Goal: Navigation & Orientation: Find specific page/section

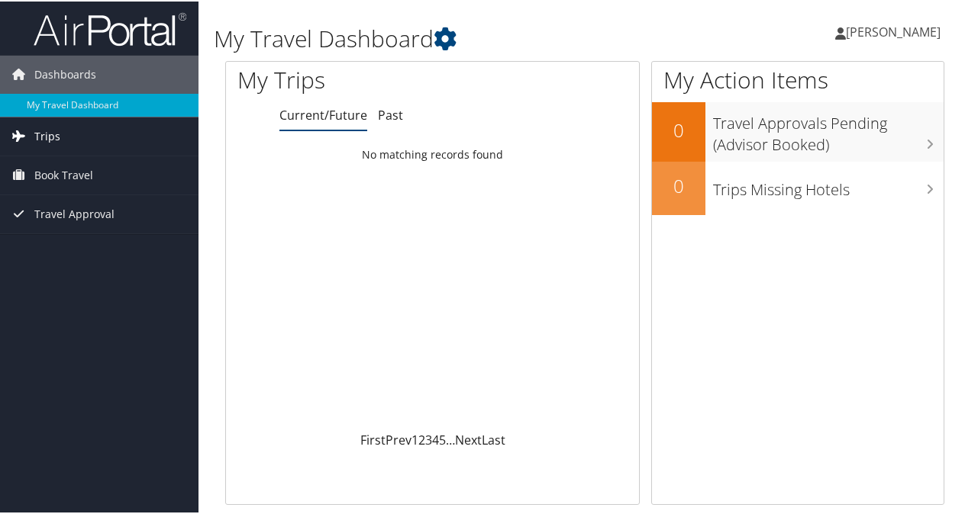
click at [53, 139] on span "Trips" at bounding box center [47, 135] width 26 height 38
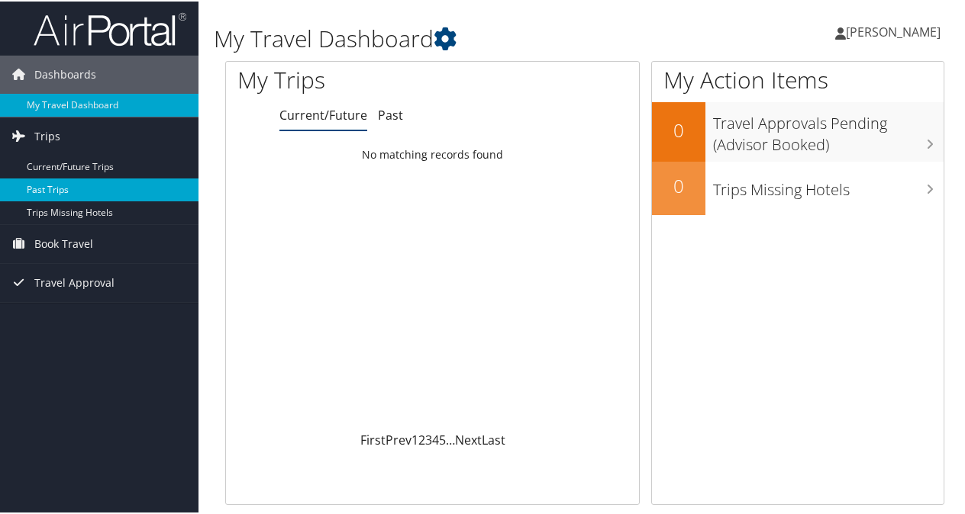
click at [98, 182] on link "Past Trips" at bounding box center [99, 188] width 198 height 23
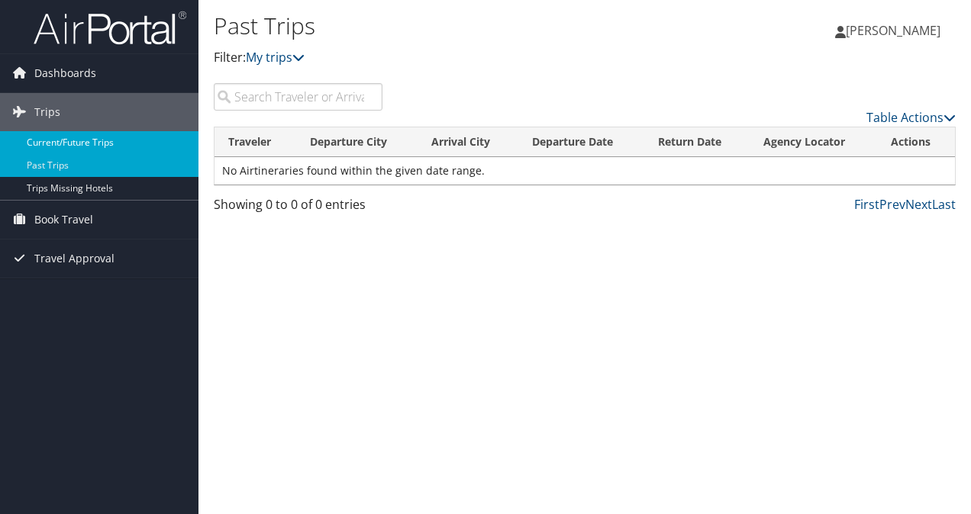
click at [88, 141] on link "Current/Future Trips" at bounding box center [99, 142] width 198 height 23
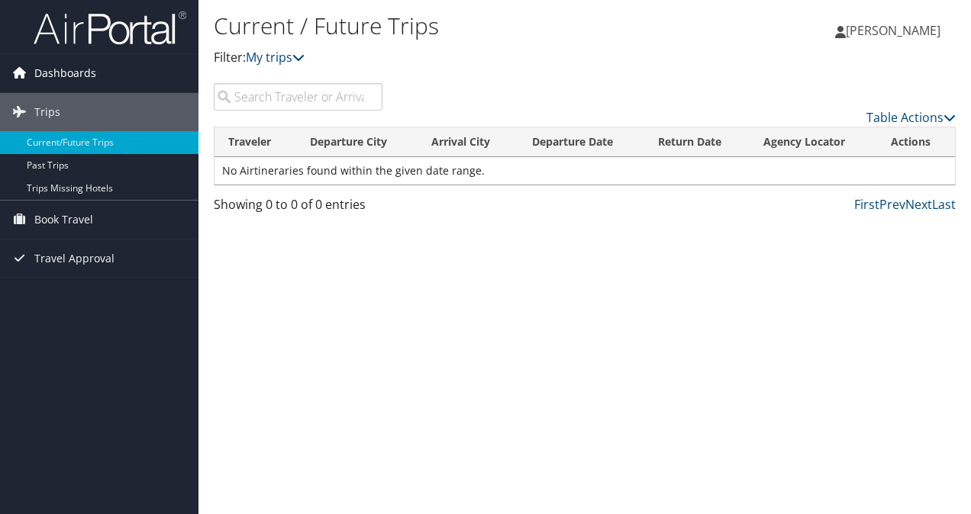
click at [89, 69] on span "Dashboards" at bounding box center [65, 73] width 62 height 38
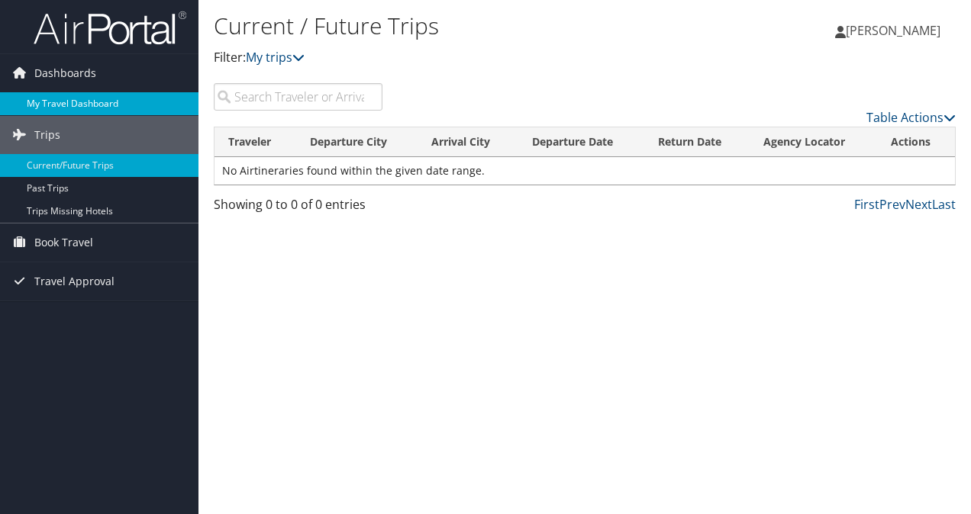
click at [110, 97] on link "My Travel Dashboard" at bounding box center [99, 103] width 198 height 23
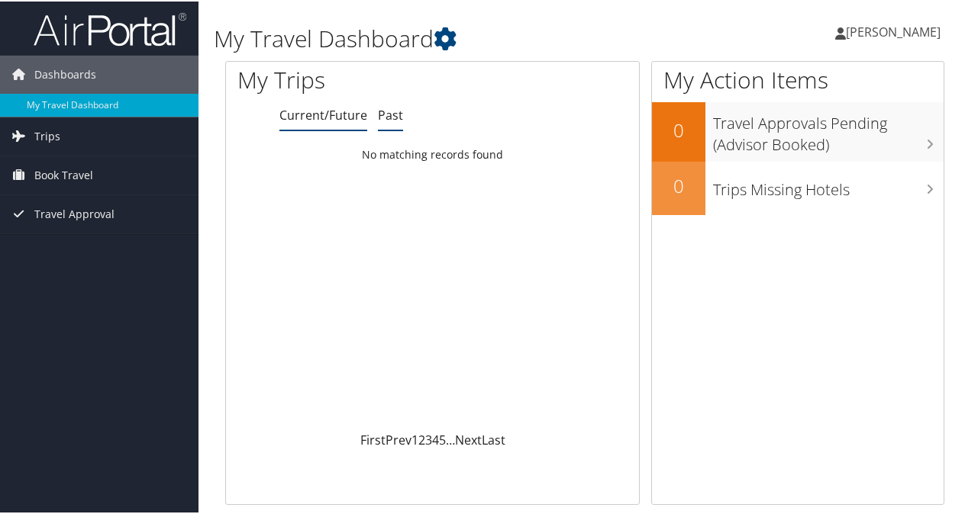
click at [398, 114] on link "Past" at bounding box center [390, 113] width 25 height 17
click at [134, 133] on link "Trips" at bounding box center [99, 135] width 198 height 38
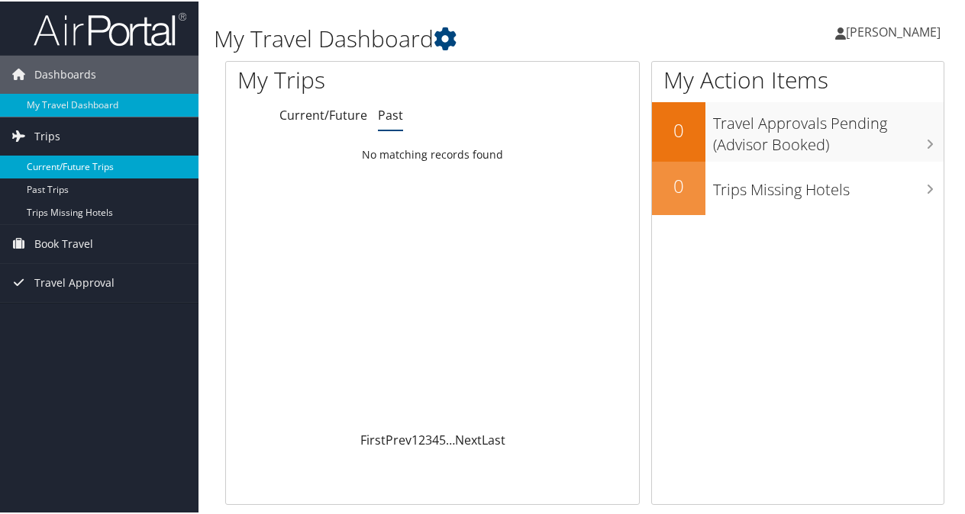
click at [108, 170] on link "Current/Future Trips" at bounding box center [99, 165] width 198 height 23
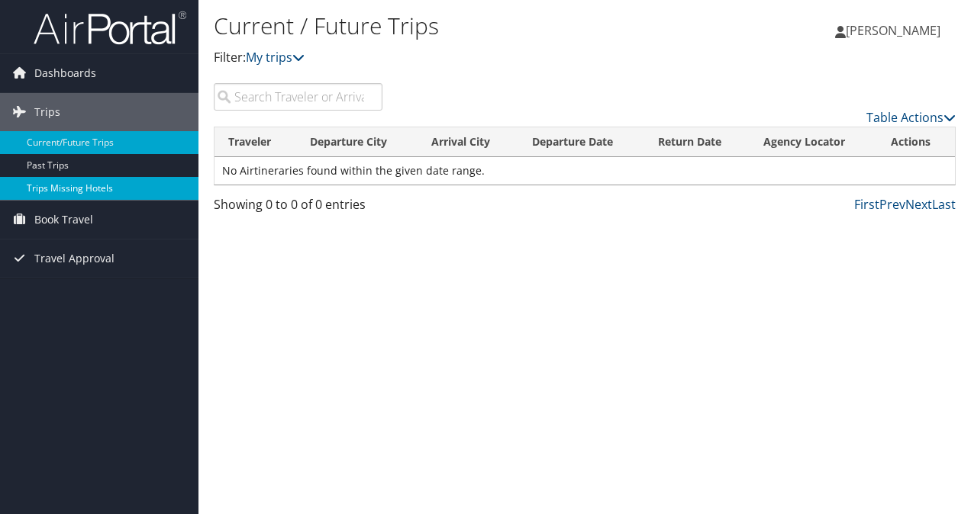
click at [72, 193] on link "Trips Missing Hotels" at bounding box center [99, 188] width 198 height 23
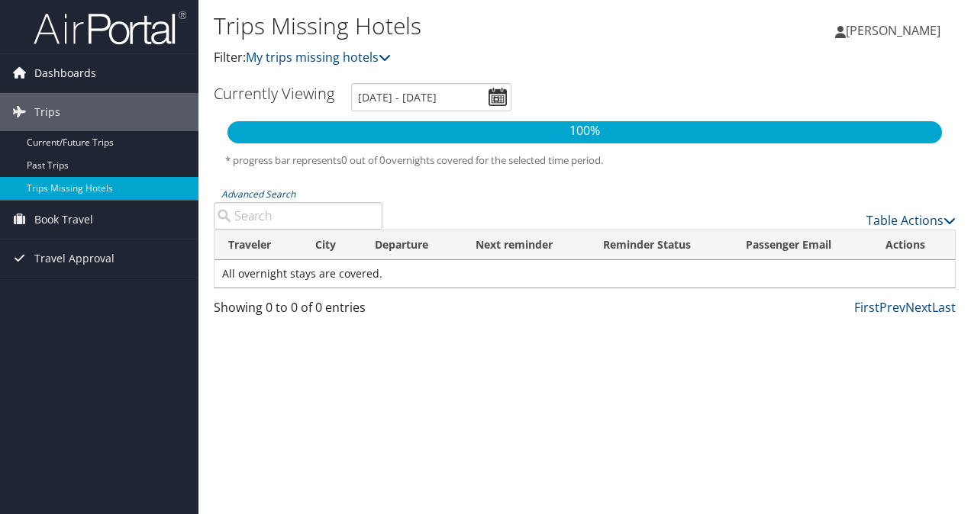
click at [136, 75] on link "Dashboards" at bounding box center [99, 73] width 198 height 38
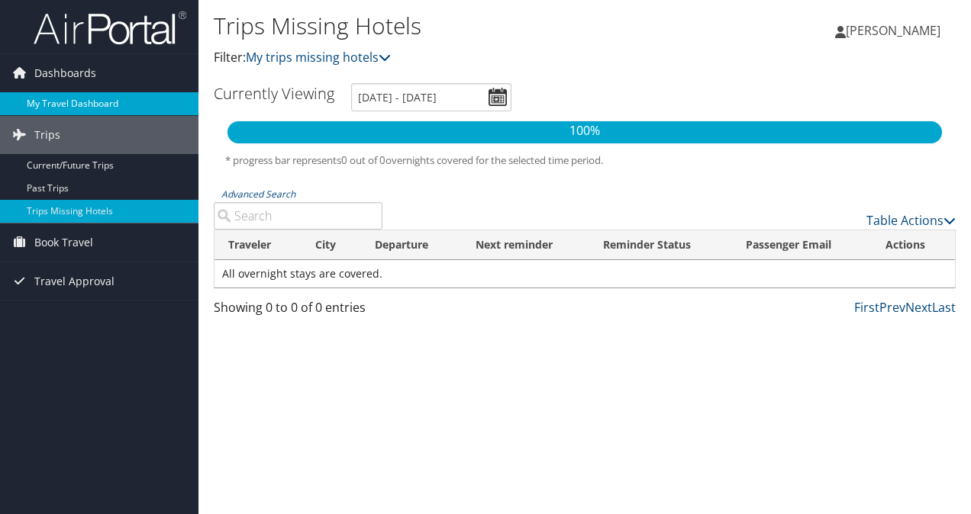
click at [124, 96] on link "My Travel Dashboard" at bounding box center [99, 103] width 198 height 23
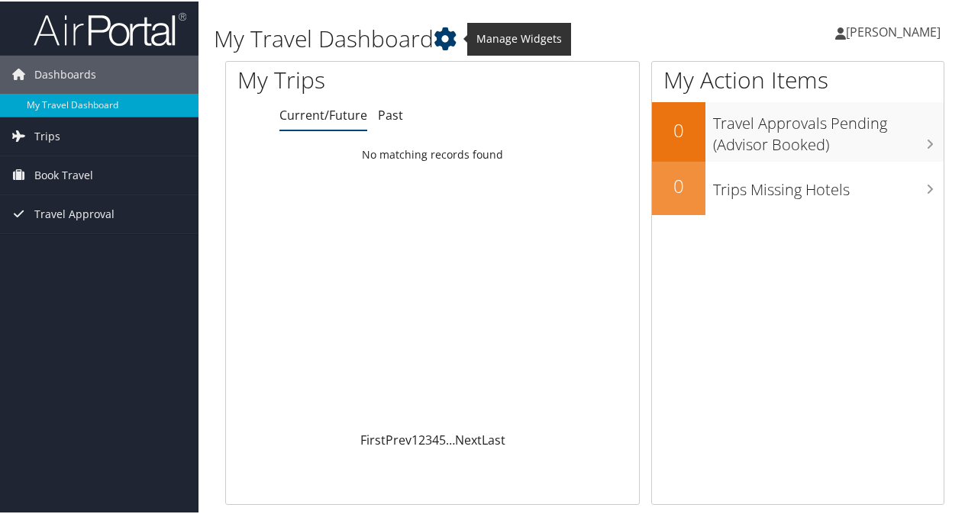
click at [447, 42] on icon at bounding box center [445, 37] width 23 height 23
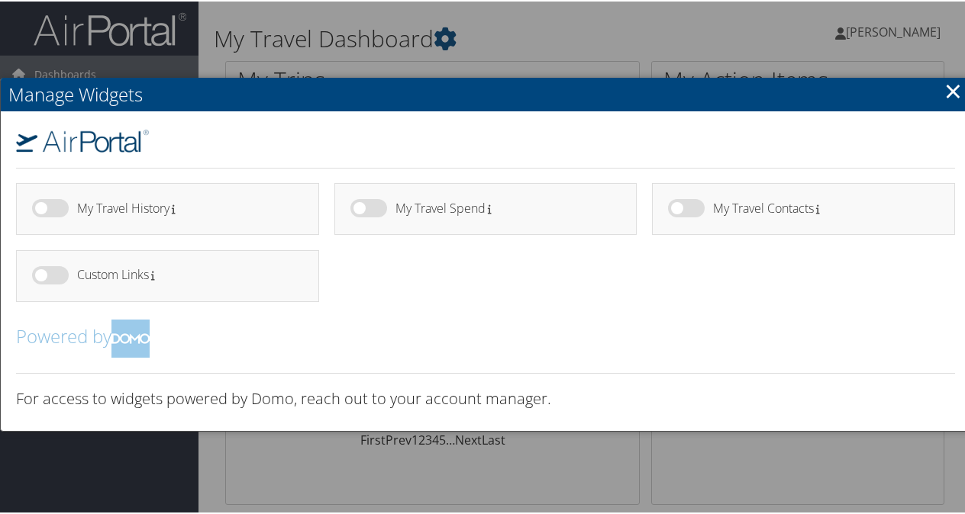
click at [600, 54] on div at bounding box center [485, 257] width 971 height 514
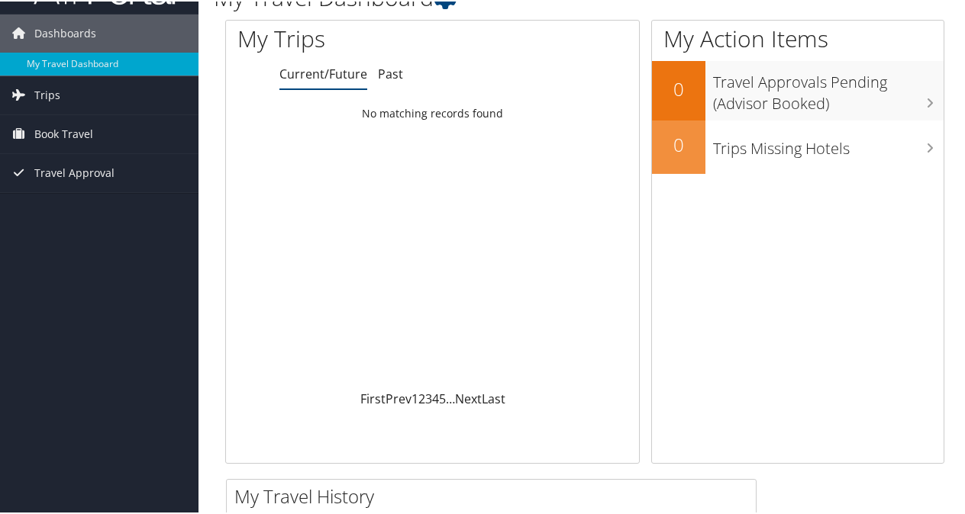
scroll to position [76, 0]
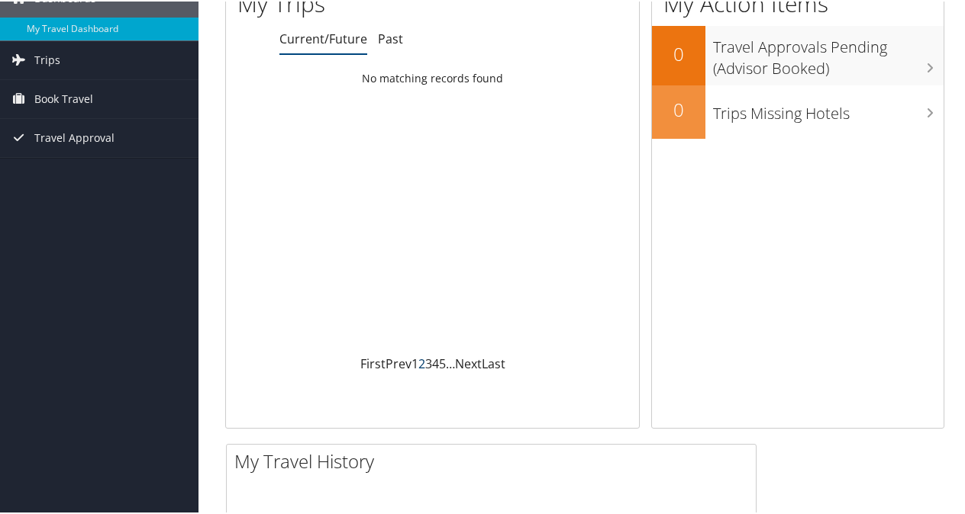
click at [420, 362] on link "2" at bounding box center [421, 362] width 7 height 17
click at [390, 37] on link "Past" at bounding box center [390, 37] width 25 height 17
